Goal: Contribute content: Contribute content

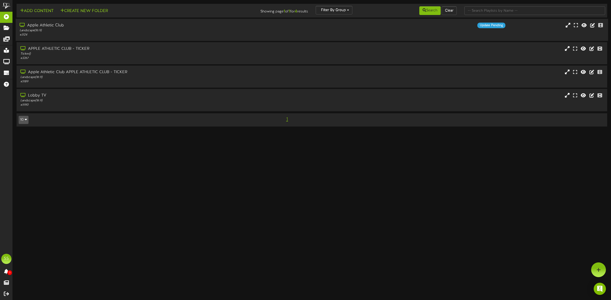
click at [79, 34] on div "# 3124" at bounding box center [139, 35] width 239 height 4
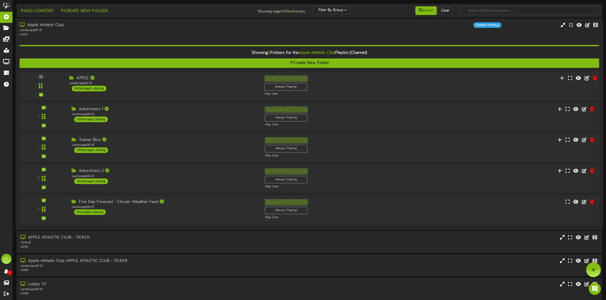
click at [128, 87] on div "APPLE Landscape ( 16:9 ) 30 messages playing" at bounding box center [162, 84] width 195 height 16
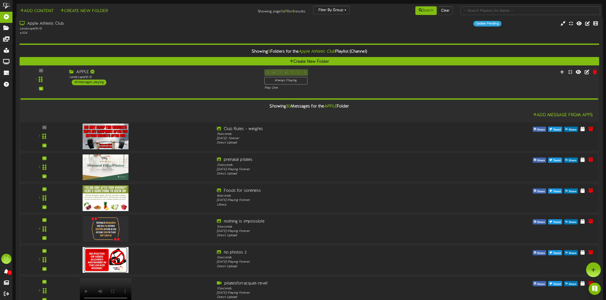
click at [123, 81] on div "APPLE Landscape ( 16:9 ) 30 messages playing" at bounding box center [162, 77] width 195 height 16
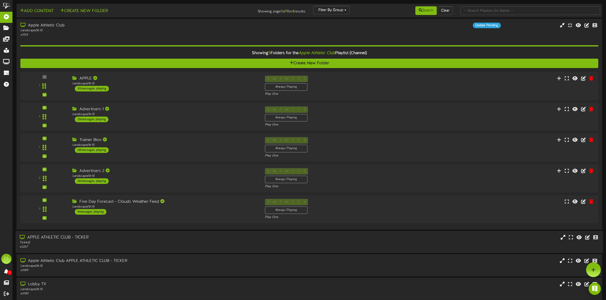
click at [103, 245] on div "Ticker ( )" at bounding box center [138, 243] width 237 height 4
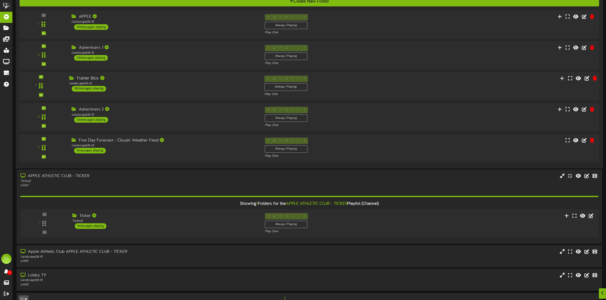
scroll to position [74, 0]
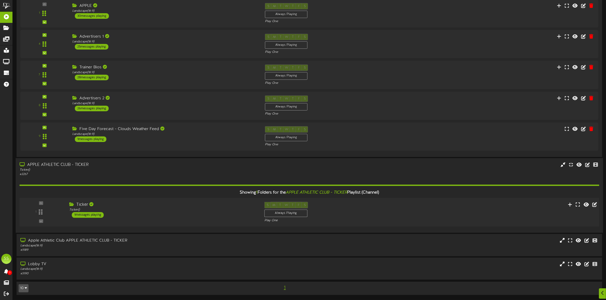
click at [117, 214] on div "Ticker Ticker ( ) 1 messages playing" at bounding box center [162, 210] width 195 height 16
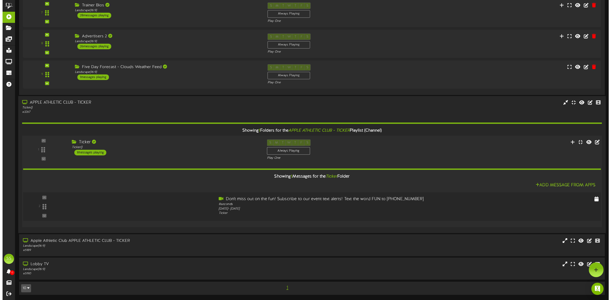
scroll to position [0, 0]
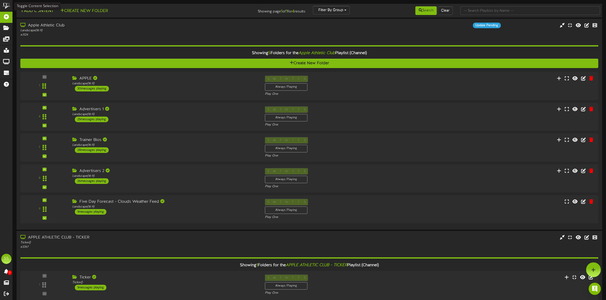
click at [39, 12] on button "Add Content" at bounding box center [37, 11] width 36 height 6
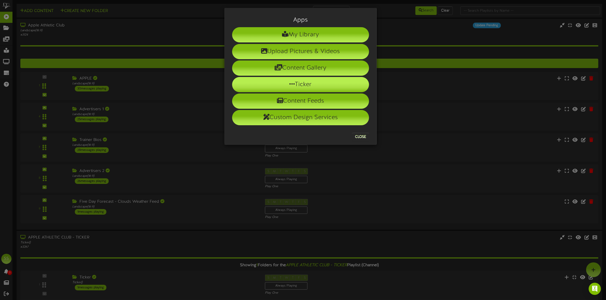
click at [295, 83] on li "Ticker" at bounding box center [300, 84] width 137 height 15
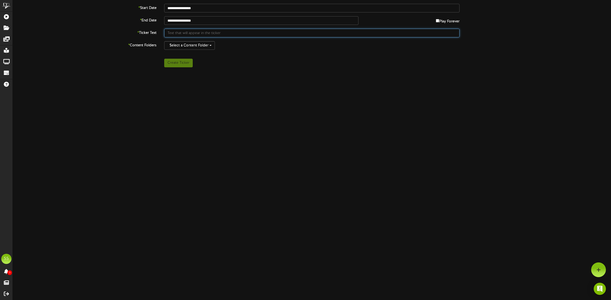
click at [176, 32] on input "text" at bounding box center [311, 33] width 295 height 9
type input "Don't forget! Our DOG DAY puppy pool party is Saturday! theclubapple.com/dogday…"
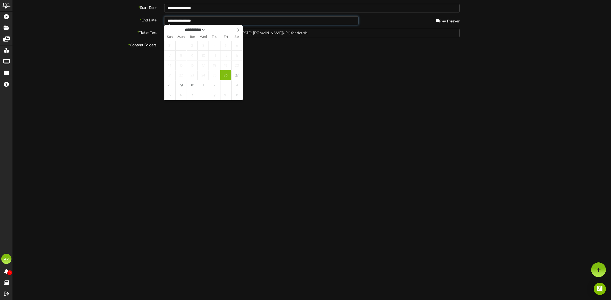
click at [185, 19] on input "**********" at bounding box center [261, 20] width 194 height 9
type input "**********"
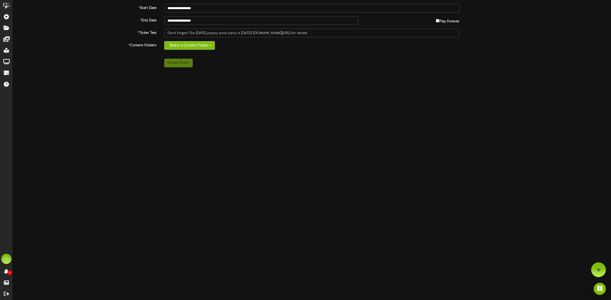
click at [193, 46] on button "Select a Content Folder" at bounding box center [189, 45] width 51 height 9
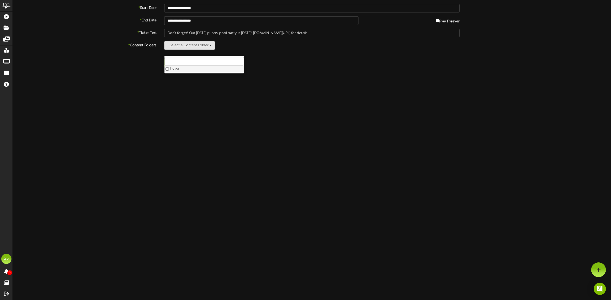
click at [177, 69] on label "Ticker" at bounding box center [203, 69] width 79 height 7
click at [93, 64] on div "Create Ticker" at bounding box center [311, 63] width 605 height 9
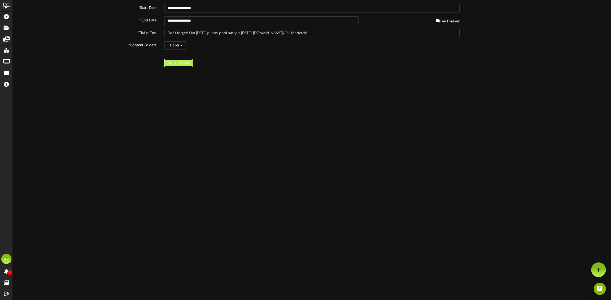
click at [176, 64] on button "Create Ticker" at bounding box center [178, 63] width 28 height 9
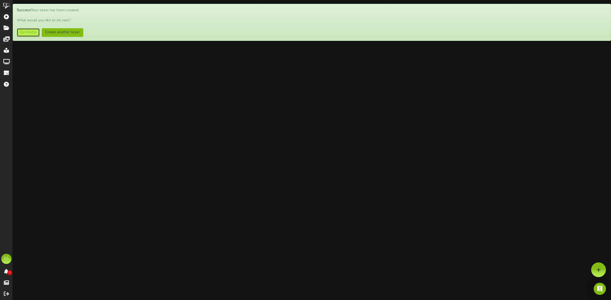
click at [27, 32] on link "Go Home" at bounding box center [28, 32] width 23 height 9
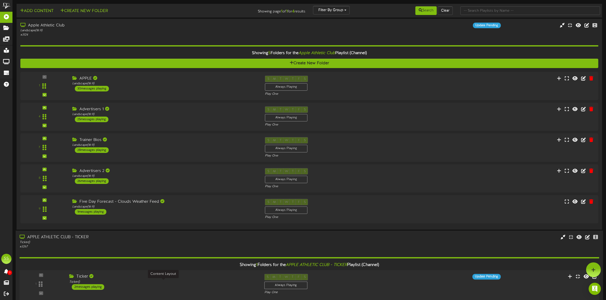
click at [157, 282] on div "Ticker ( )" at bounding box center [162, 282] width 187 height 4
click at [36, 12] on button "Add Content" at bounding box center [37, 11] width 36 height 6
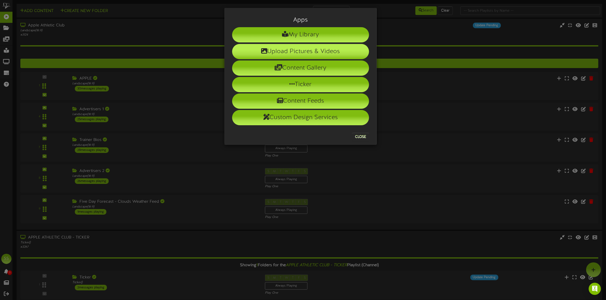
click at [289, 51] on li "Upload Pictures & Videos" at bounding box center [300, 51] width 137 height 15
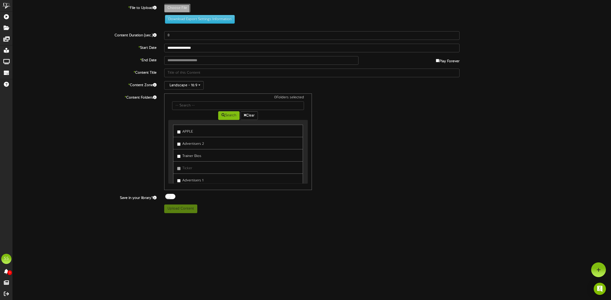
type input "**********"
type input "pricelesspearls"
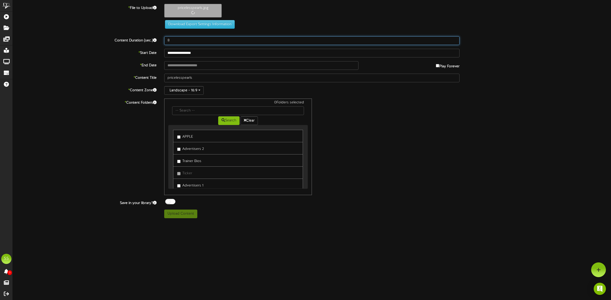
drag, startPoint x: 173, startPoint y: 41, endPoint x: 159, endPoint y: 40, distance: 13.8
click at [159, 40] on div "Content Duration (sec.) 8" at bounding box center [311, 40] width 605 height 9
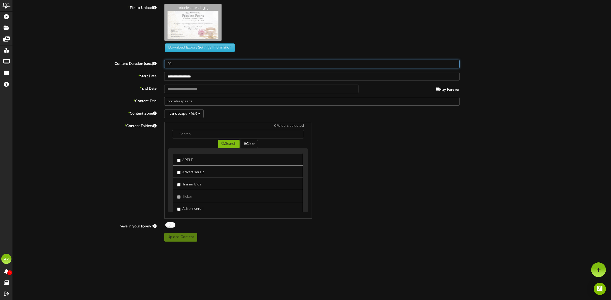
type input "30"
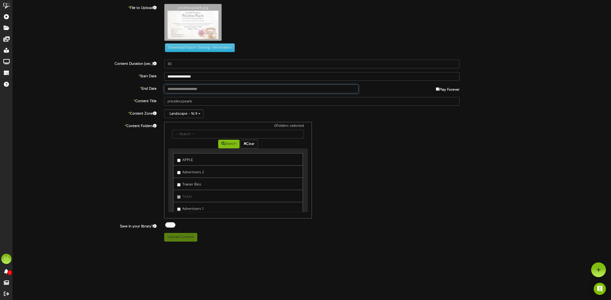
click at [183, 90] on input "text" at bounding box center [261, 89] width 194 height 9
type input "**********"
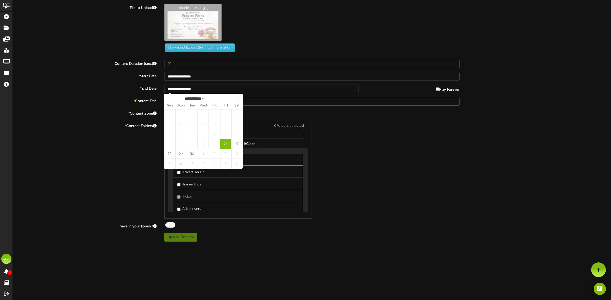
select select "*"
click at [237, 98] on icon at bounding box center [238, 99] width 4 height 4
type input "**********"
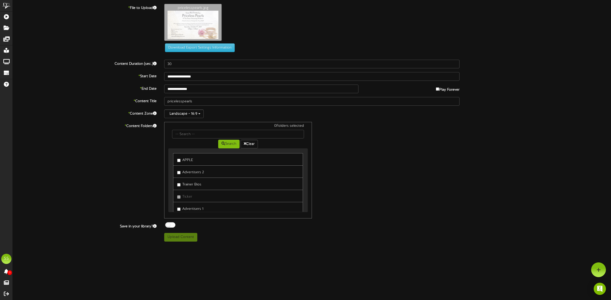
click at [189, 210] on label "Advertisers 1" at bounding box center [190, 208] width 26 height 7
click at [172, 226] on div at bounding box center [170, 225] width 10 height 5
click at [179, 239] on button "Upload Content" at bounding box center [180, 237] width 33 height 9
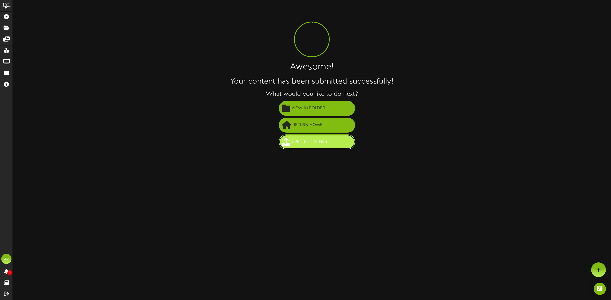
click at [307, 147] on button "Create Another" at bounding box center [317, 142] width 76 height 15
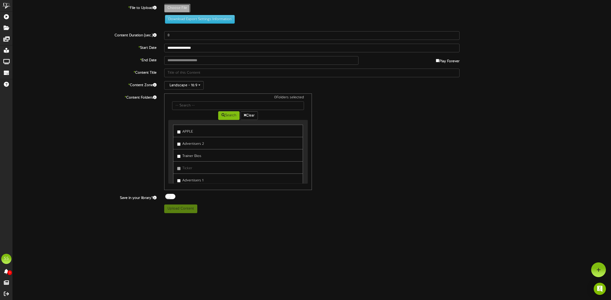
type input "**********"
type input "pricelesspearls"
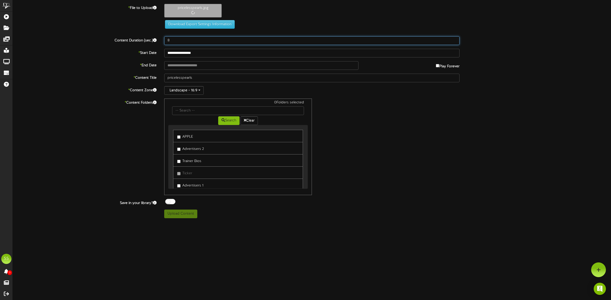
drag, startPoint x: 179, startPoint y: 40, endPoint x: 162, endPoint y: 36, distance: 17.4
click at [162, 36] on div "8" at bounding box center [311, 40] width 303 height 9
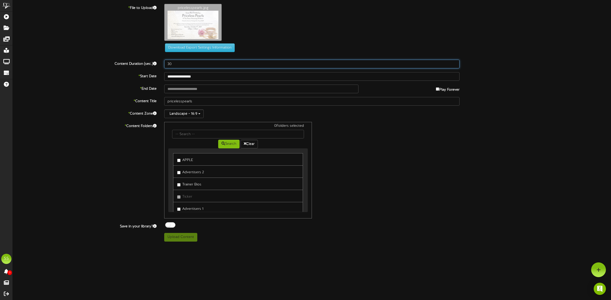
type input "30"
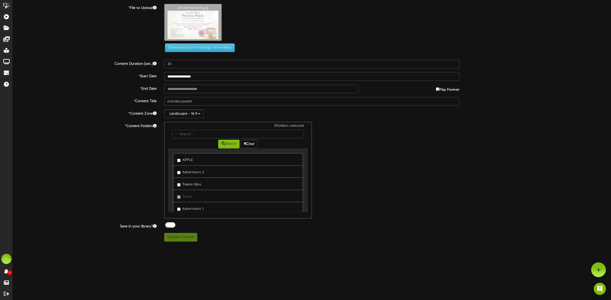
drag, startPoint x: 34, startPoint y: 97, endPoint x: 38, endPoint y: 98, distance: 4.2
click at [35, 98] on label "* Content Title" at bounding box center [84, 100] width 151 height 7
click at [177, 88] on input "text" at bounding box center [261, 89] width 194 height 9
type input "**********"
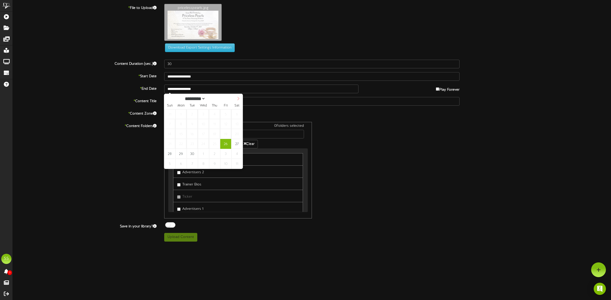
select select "*"
click at [239, 99] on icon at bounding box center [238, 99] width 4 height 4
type input "**********"
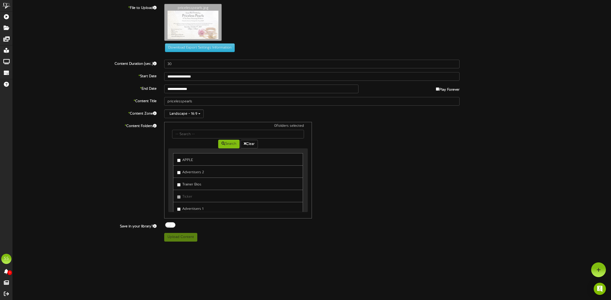
click at [192, 210] on label "Advertisers 1" at bounding box center [190, 208] width 26 height 7
click at [171, 226] on div at bounding box center [170, 225] width 10 height 5
click at [182, 239] on button "Upload Content" at bounding box center [180, 237] width 33 height 9
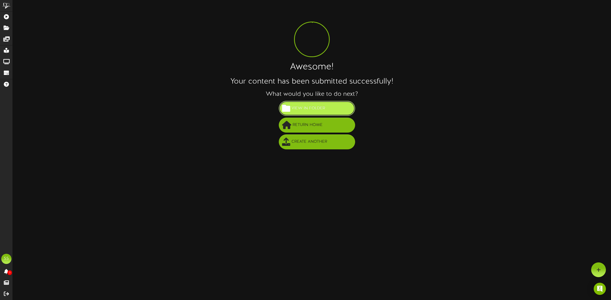
click at [295, 110] on span "View in Folder" at bounding box center [308, 108] width 36 height 8
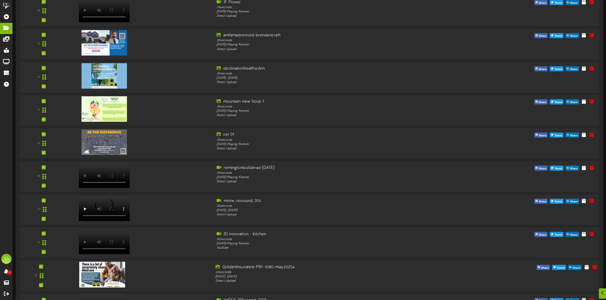
scroll to position [676, 0]
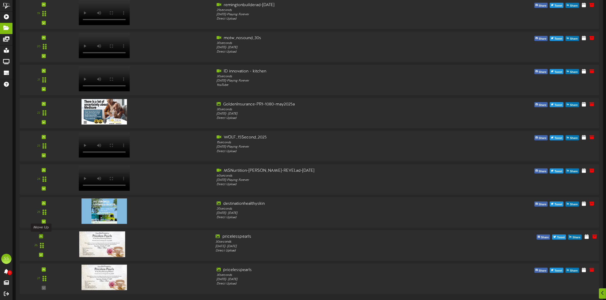
click at [41, 237] on icon at bounding box center [41, 236] width 2 height 3
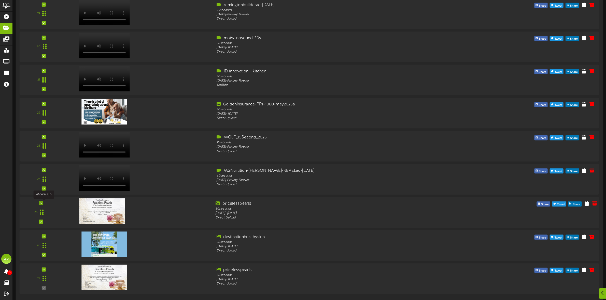
click at [42, 204] on div at bounding box center [41, 203] width 4 height 4
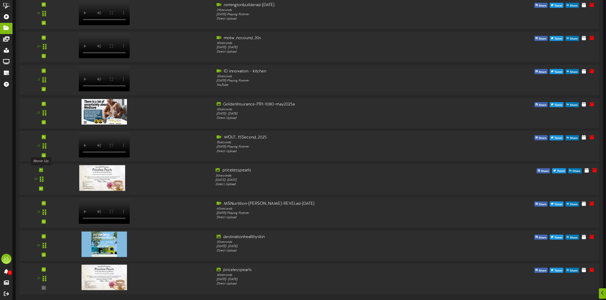
click at [40, 170] on icon at bounding box center [41, 170] width 2 height 3
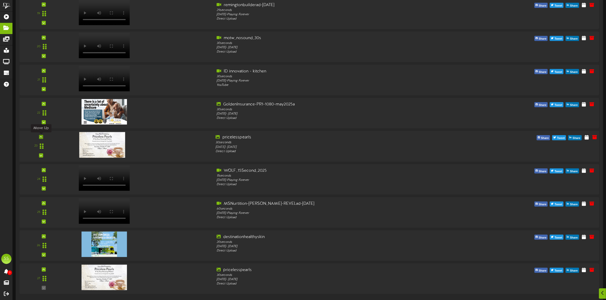
click at [40, 136] on icon at bounding box center [41, 137] width 2 height 3
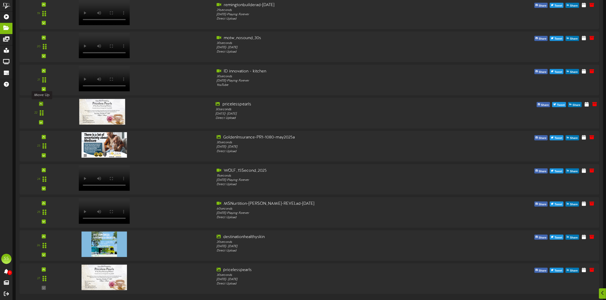
click at [42, 104] on icon at bounding box center [41, 104] width 2 height 3
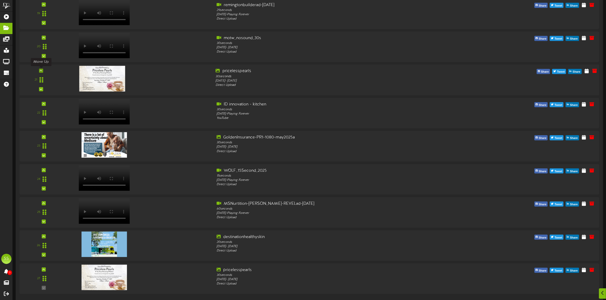
click at [40, 71] on icon at bounding box center [41, 70] width 2 height 3
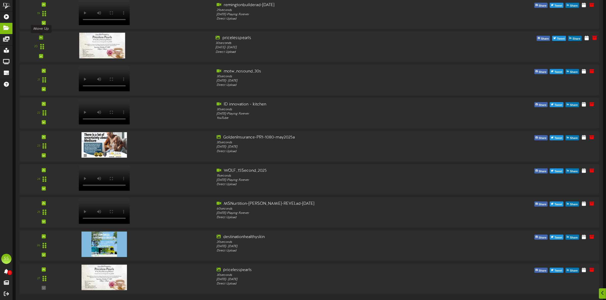
click at [41, 39] on div at bounding box center [41, 38] width 4 height 4
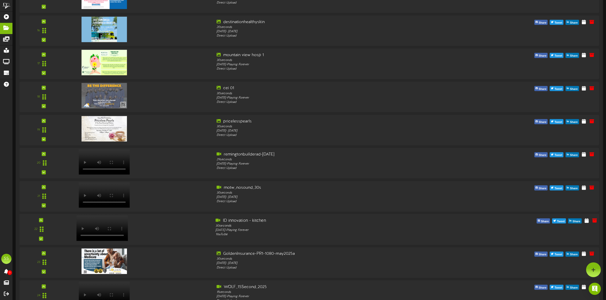
scroll to position [516, 0]
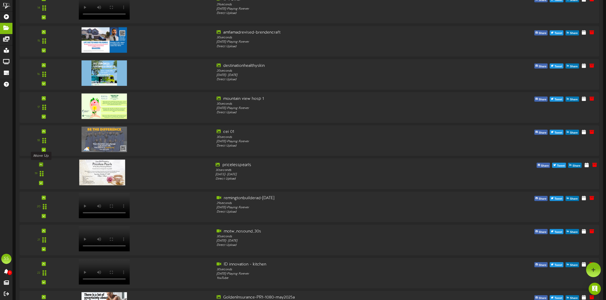
click at [40, 164] on icon at bounding box center [41, 165] width 2 height 3
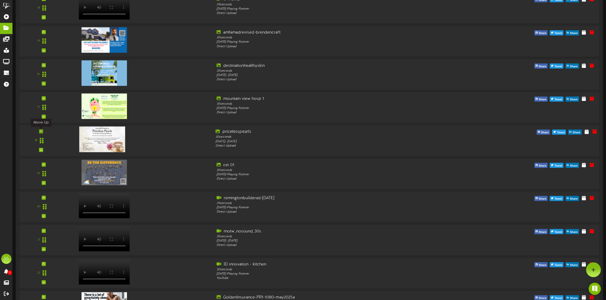
click at [41, 132] on icon at bounding box center [41, 131] width 2 height 3
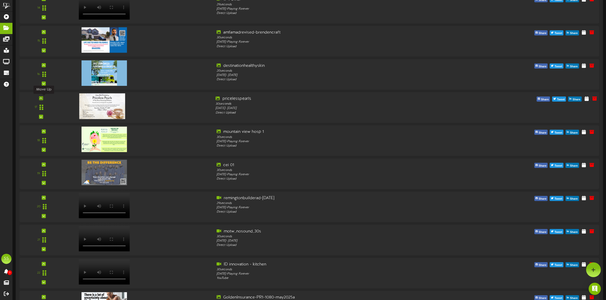
click at [41, 98] on icon at bounding box center [41, 98] width 2 height 3
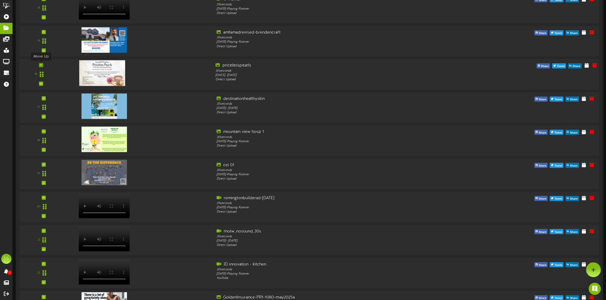
click at [40, 65] on icon at bounding box center [41, 65] width 2 height 3
